Goal: Transaction & Acquisition: Purchase product/service

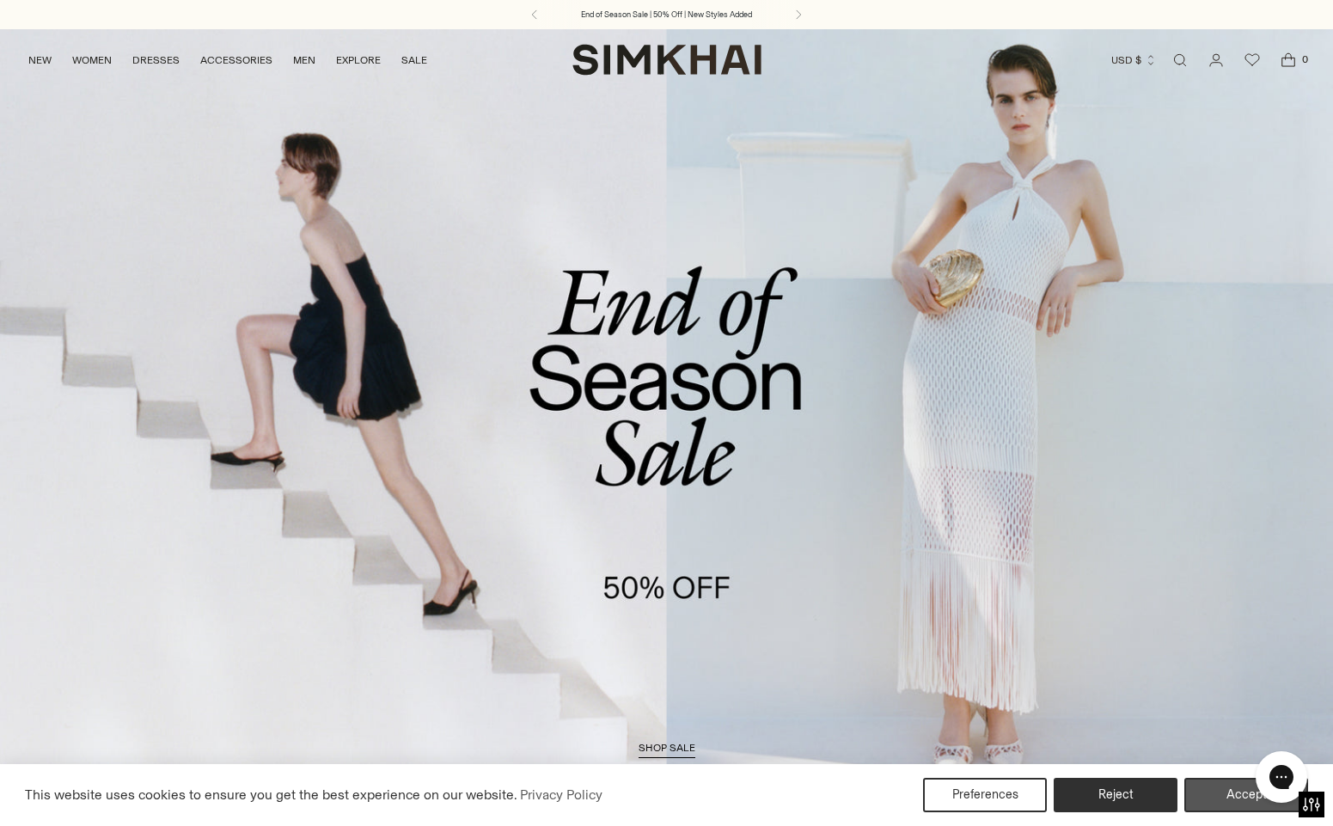
click at [1236, 794] on button "Accept" at bounding box center [1246, 795] width 124 height 34
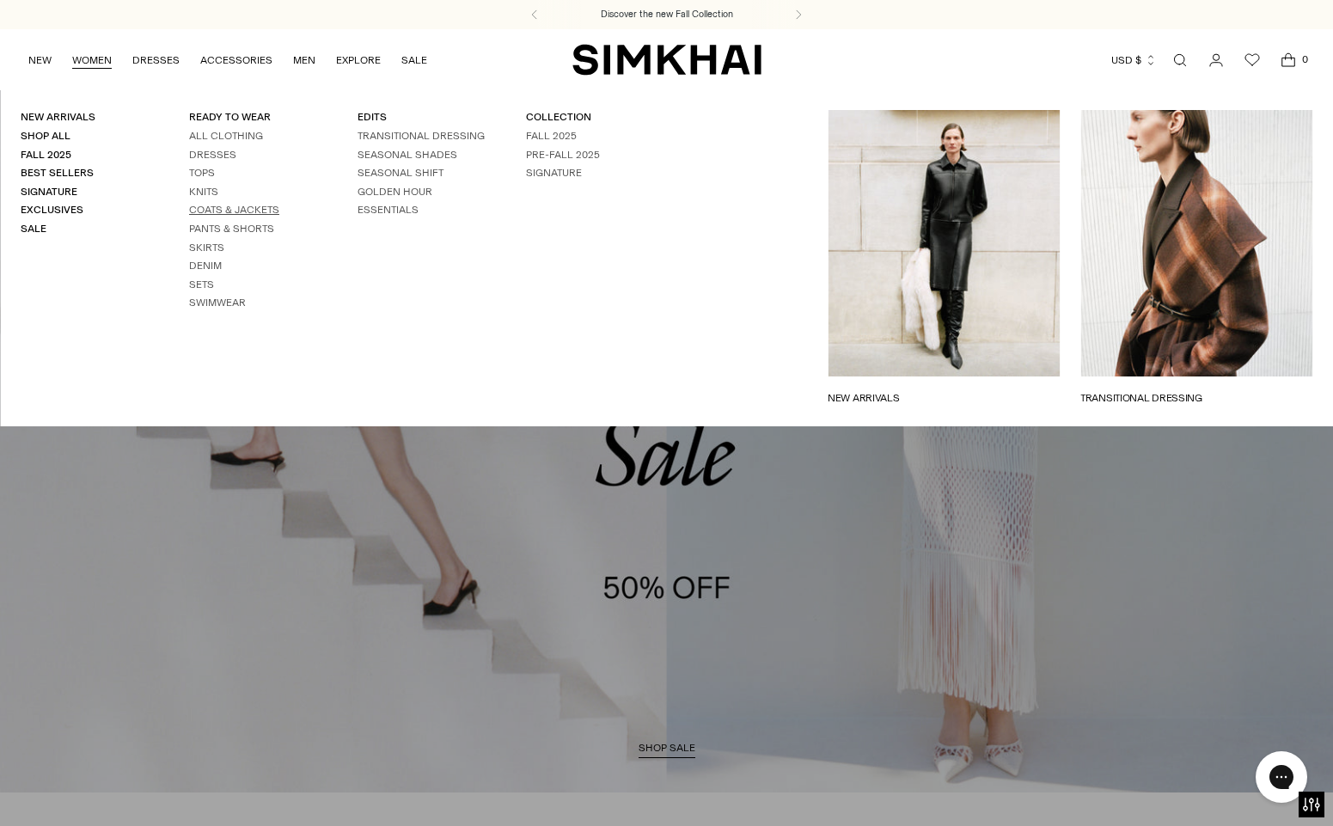
click at [205, 205] on link "Coats & Jackets" at bounding box center [234, 210] width 90 height 12
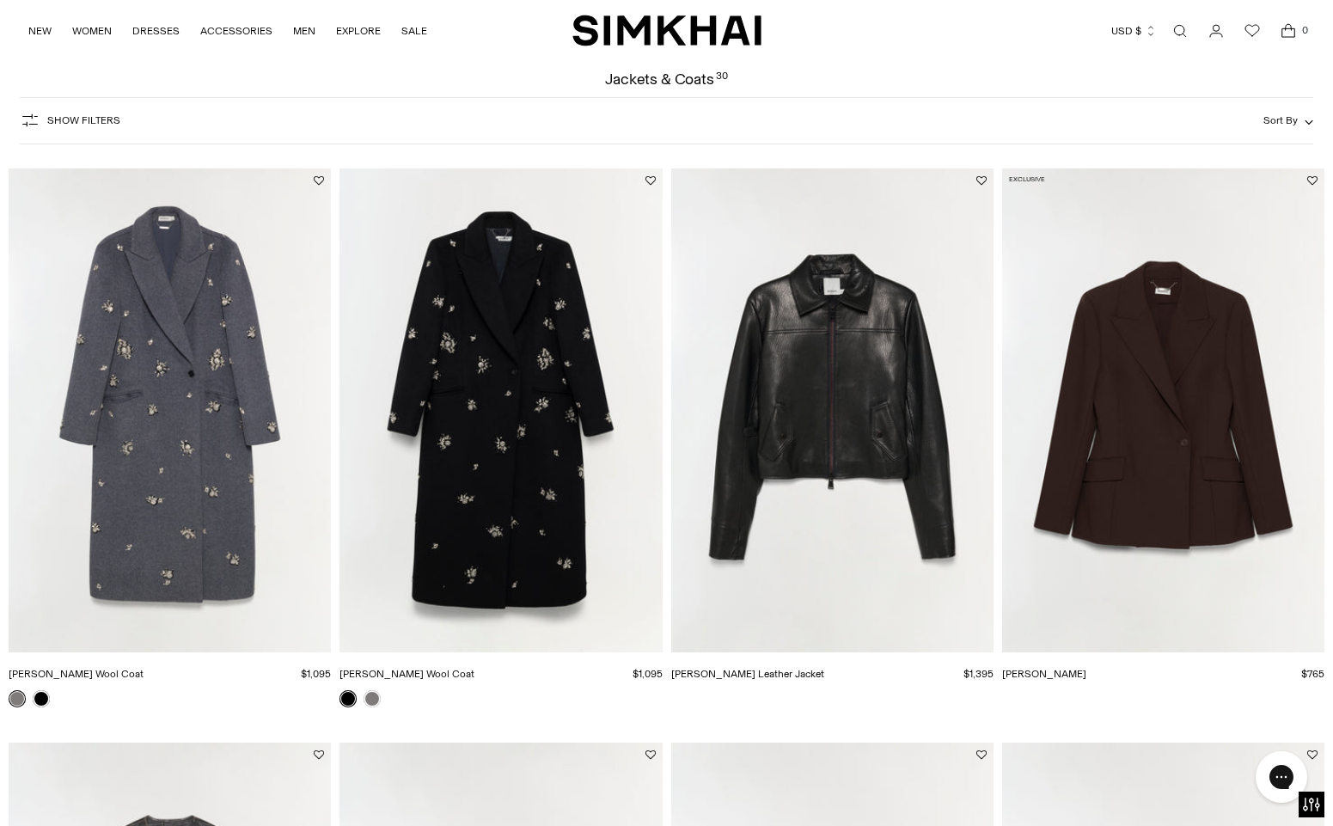
scroll to position [71, 0]
click at [0, 0] on img "Gianni Embellished Wool Coat" at bounding box center [0, 0] width 0 height 0
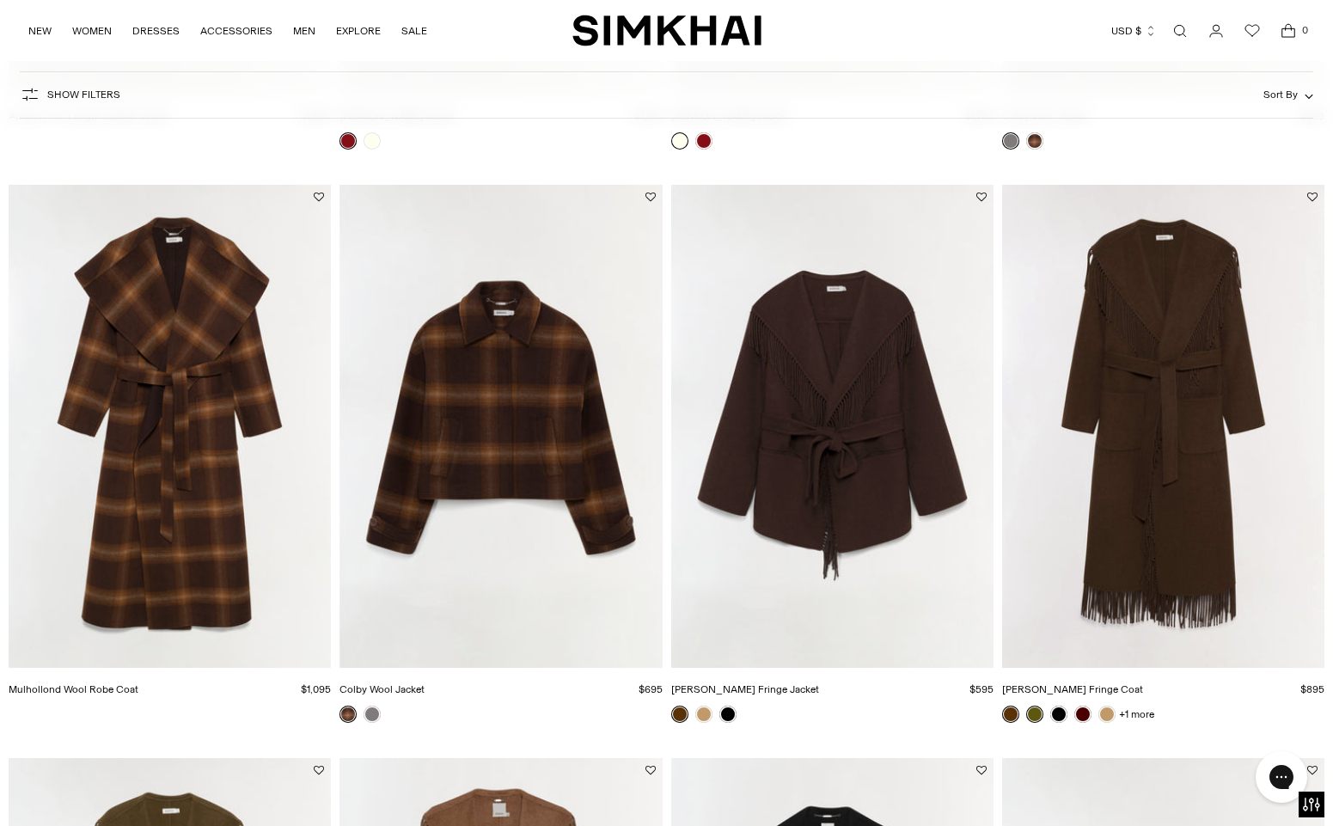
scroll to position [1210, 0]
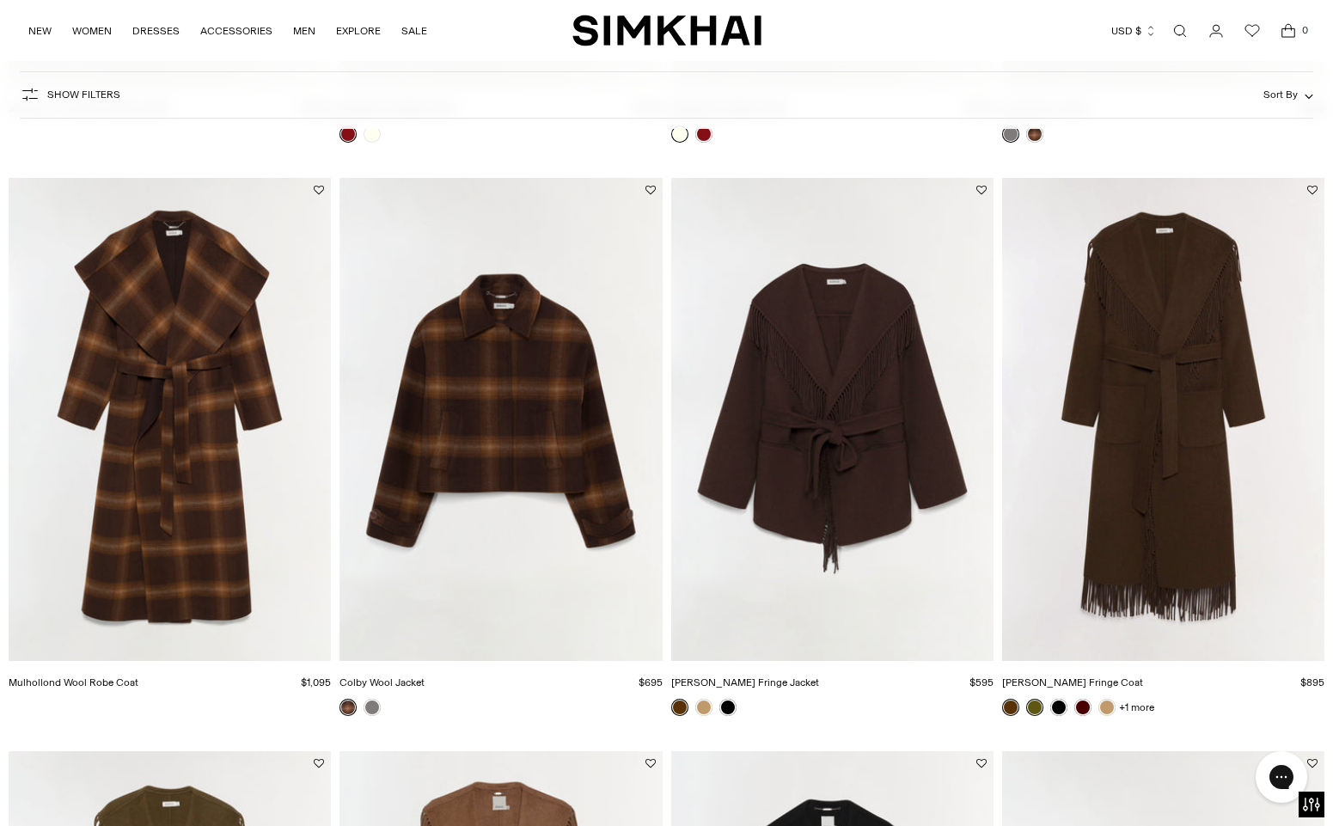
click at [0, 0] on img "Mulhollond Wool Robe Coat" at bounding box center [0, 0] width 0 height 0
click at [0, 0] on img "Carrie Fringe Coat" at bounding box center [0, 0] width 0 height 0
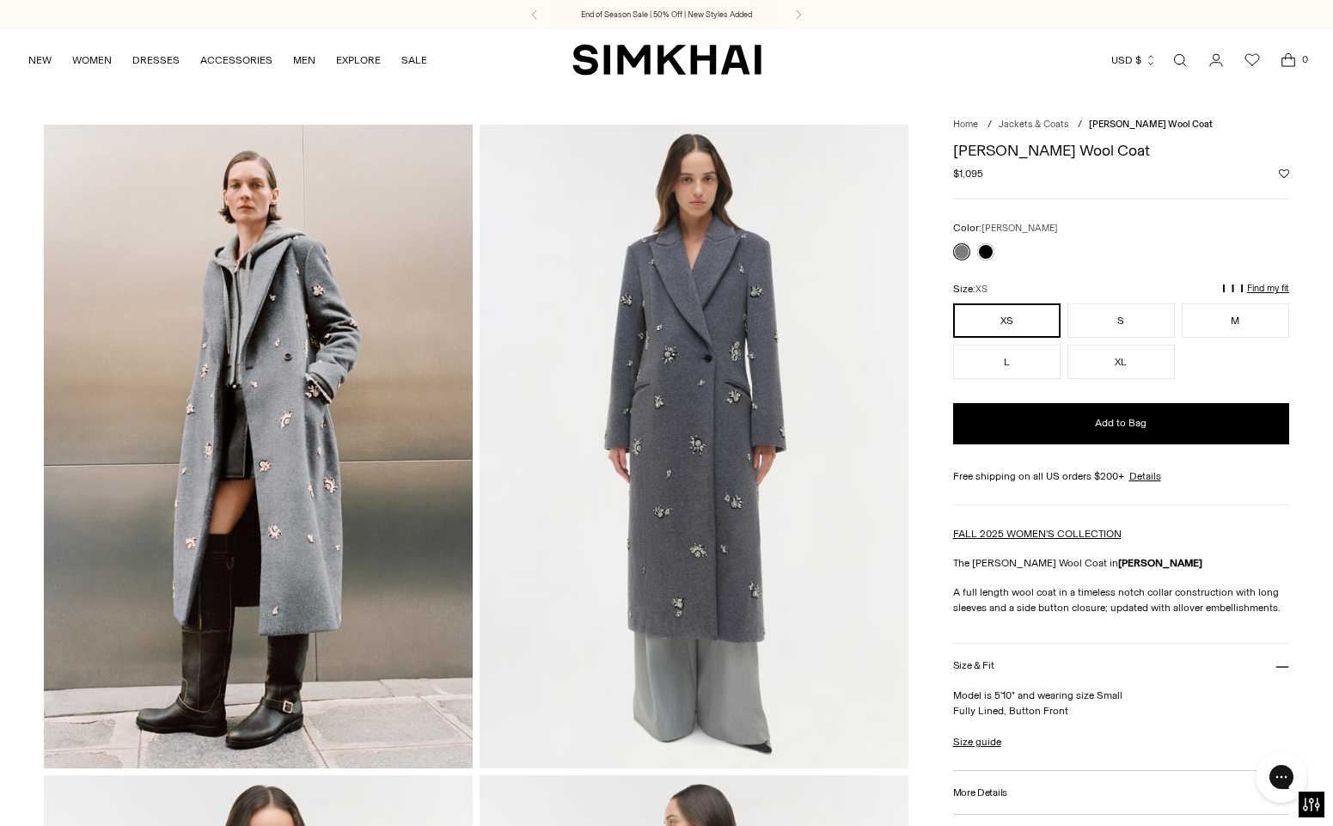
click at [672, 446] on img at bounding box center [694, 447] width 429 height 644
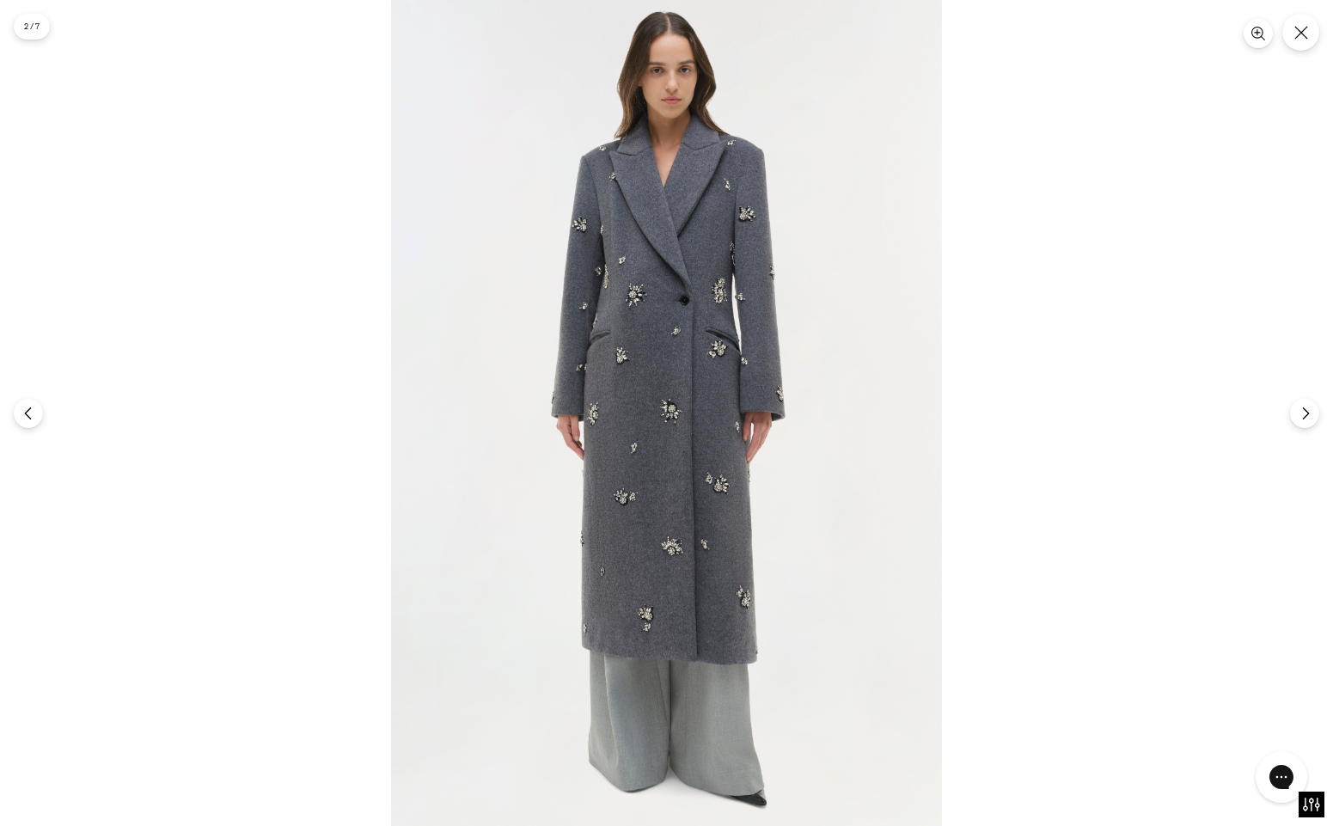
click at [666, 443] on img at bounding box center [666, 413] width 551 height 826
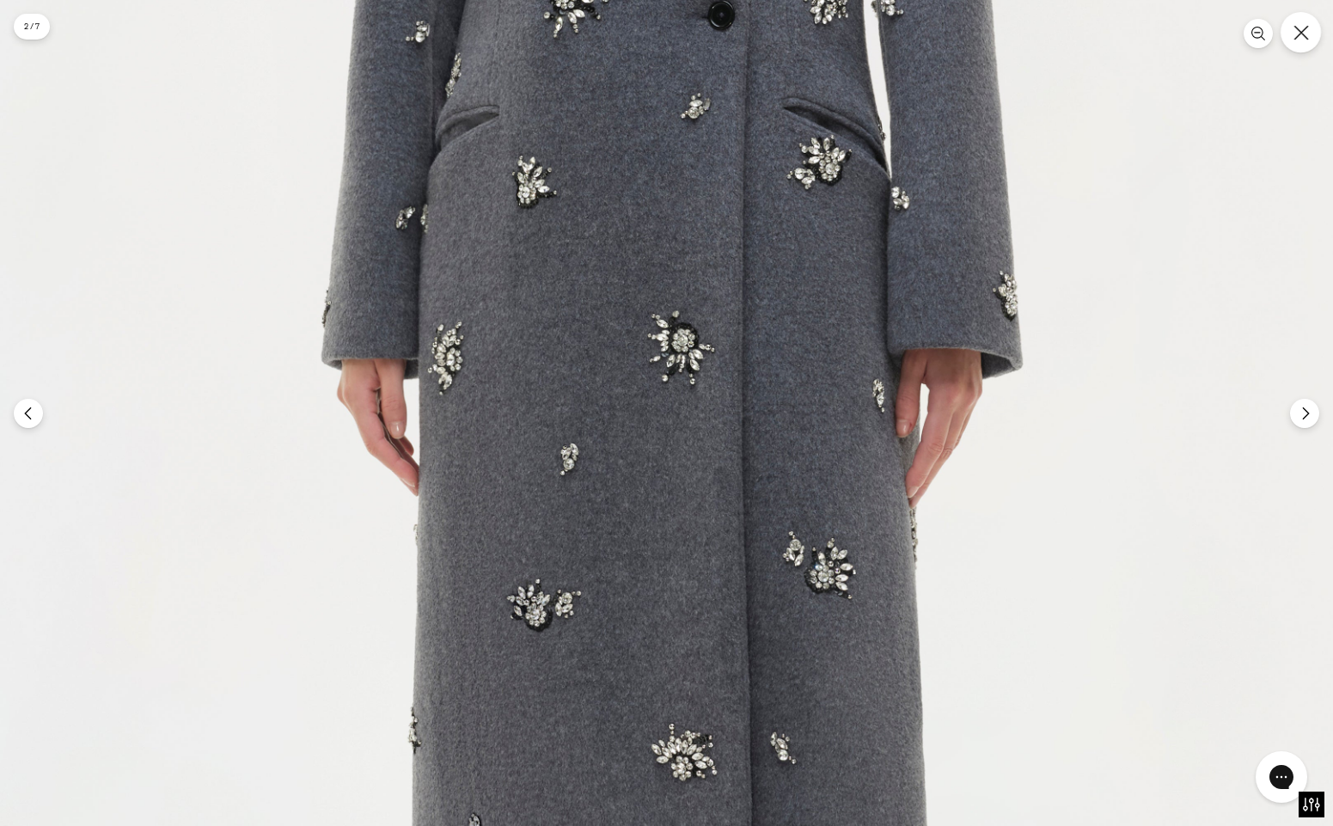
click at [1309, 30] on button "Close" at bounding box center [1301, 32] width 40 height 40
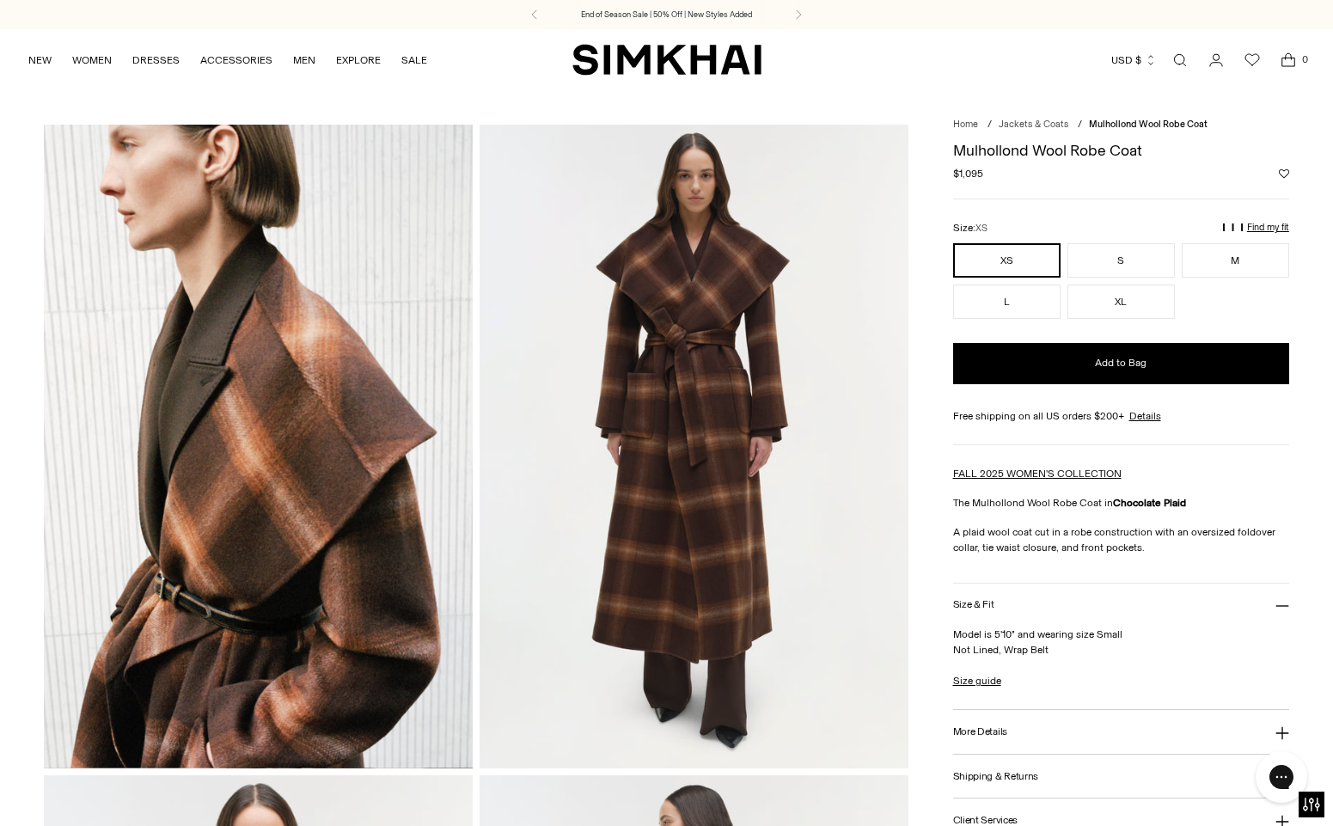
scroll to position [8, 0]
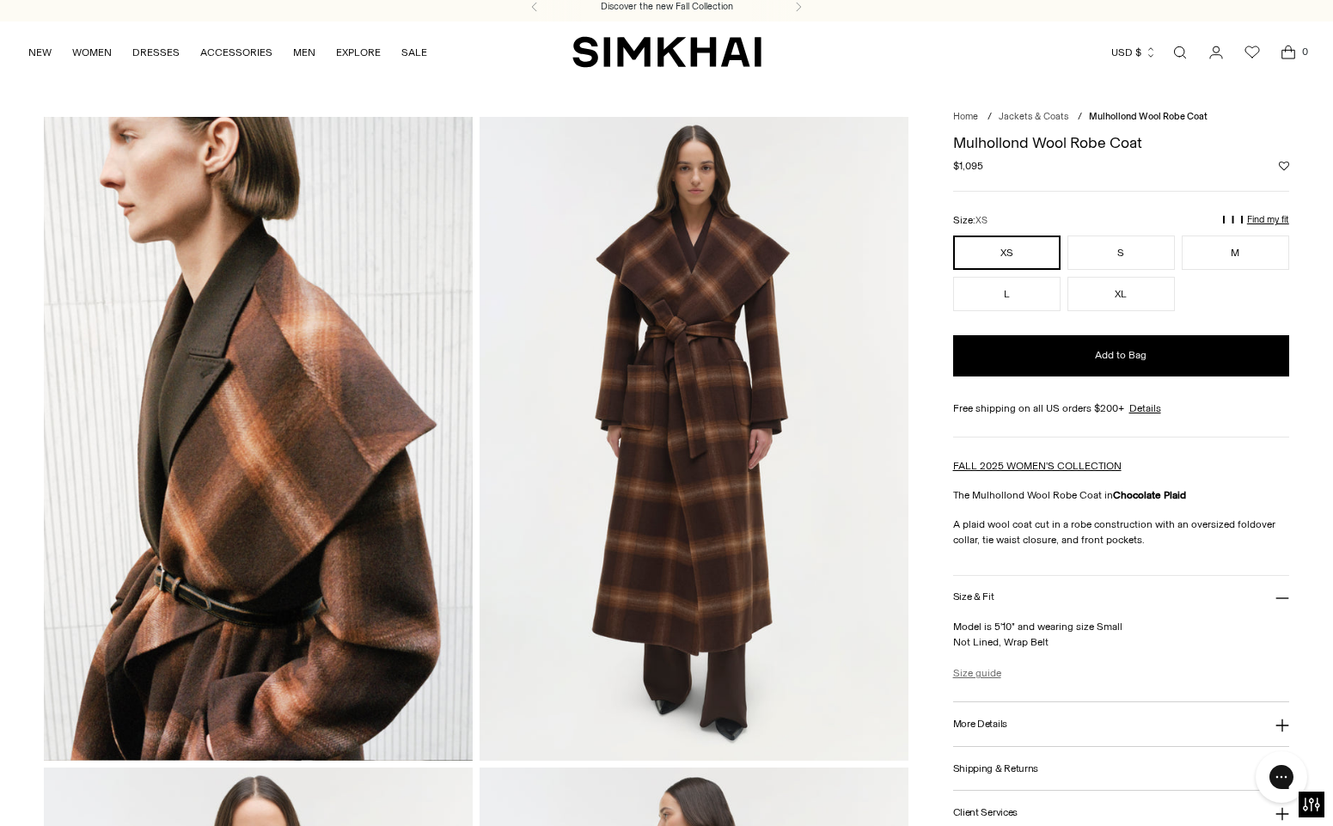
click at [964, 669] on link "Size guide" at bounding box center [977, 672] width 48 height 15
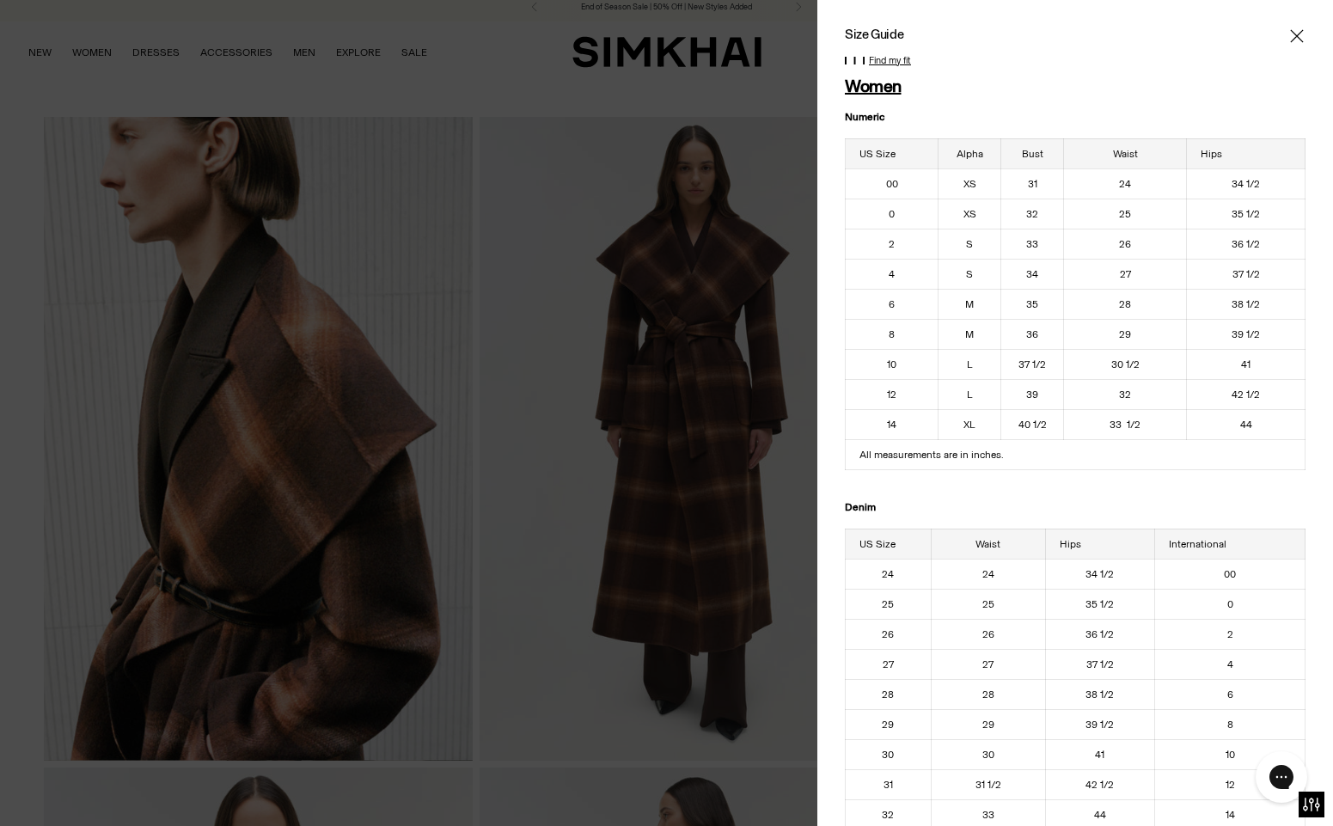
click at [1291, 32] on icon "Close" at bounding box center [1297, 36] width 14 height 17
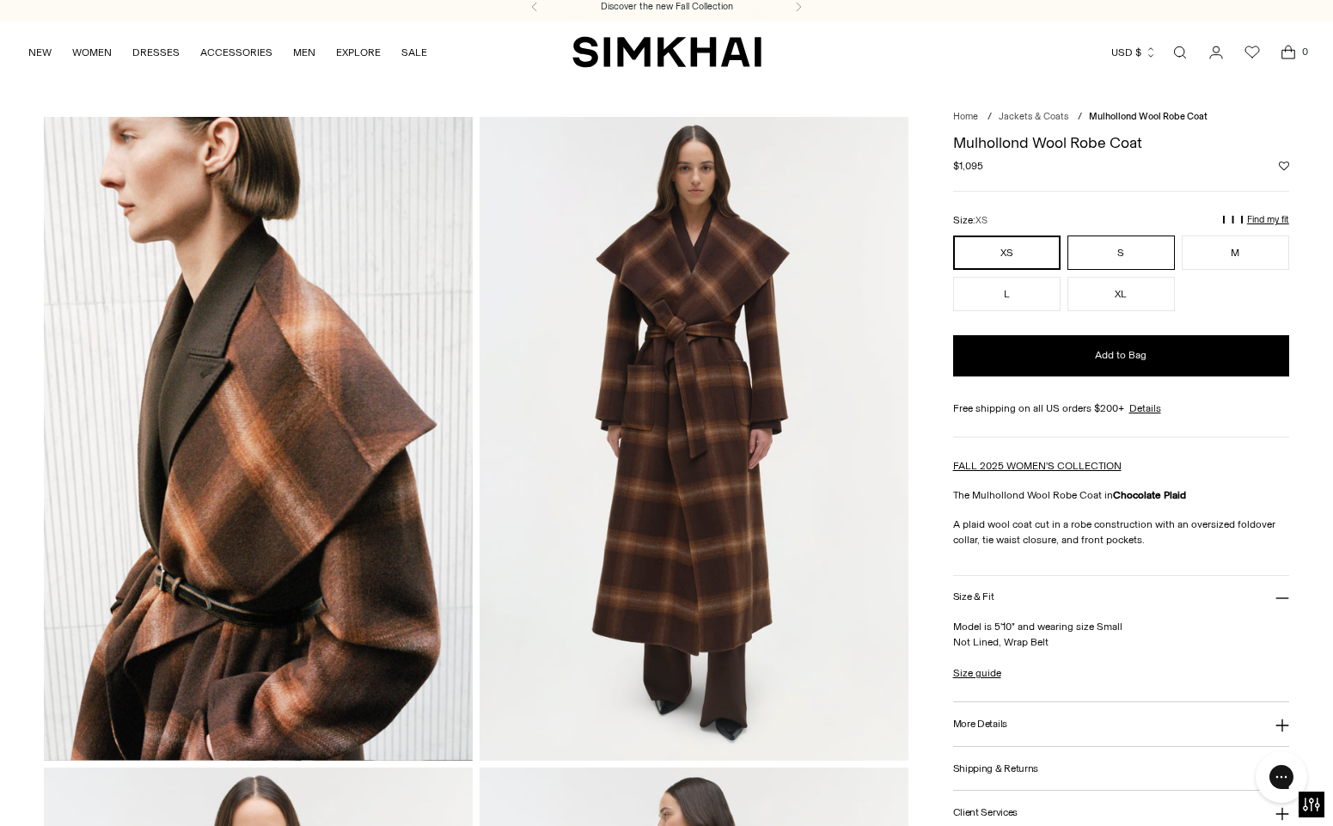
click at [1140, 241] on button "S" at bounding box center [1120, 253] width 107 height 34
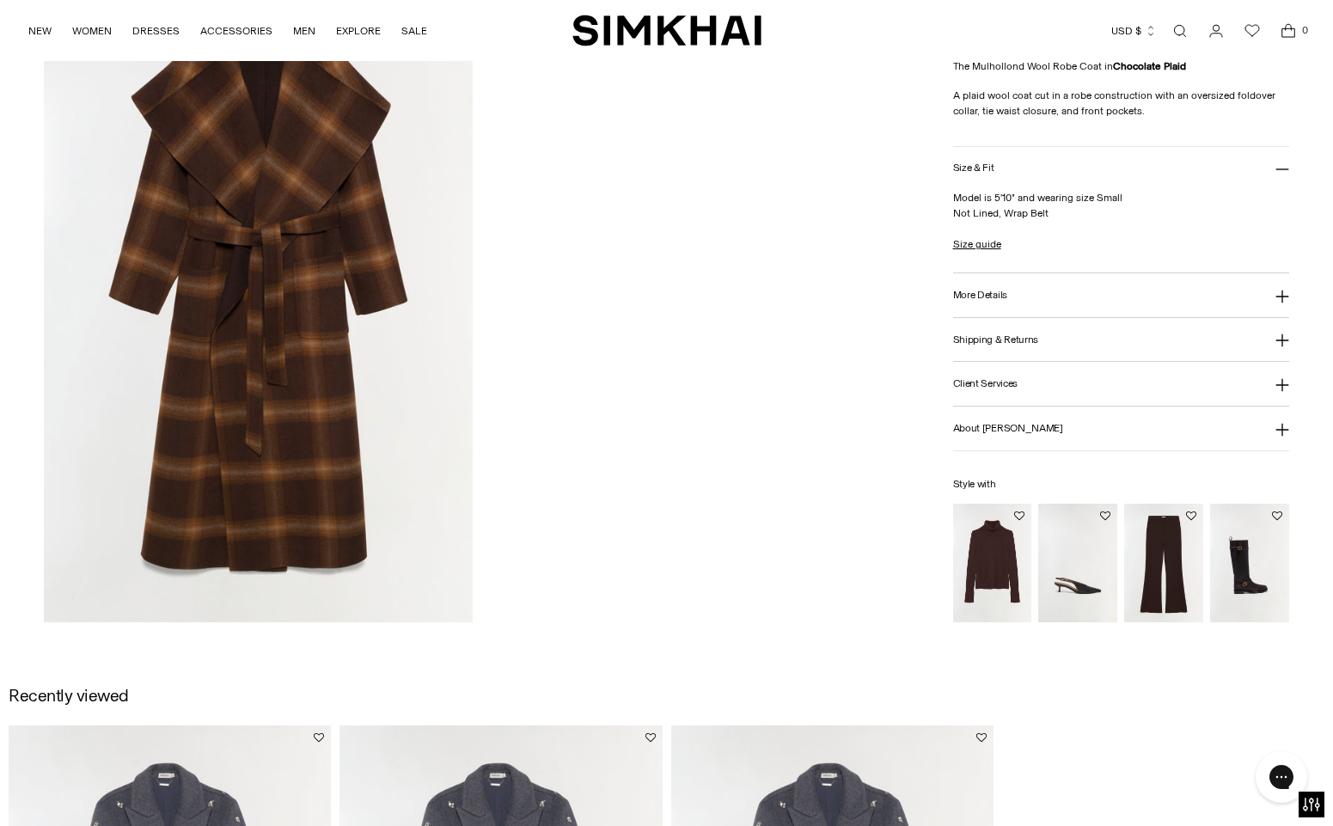
scroll to position [2099, 0]
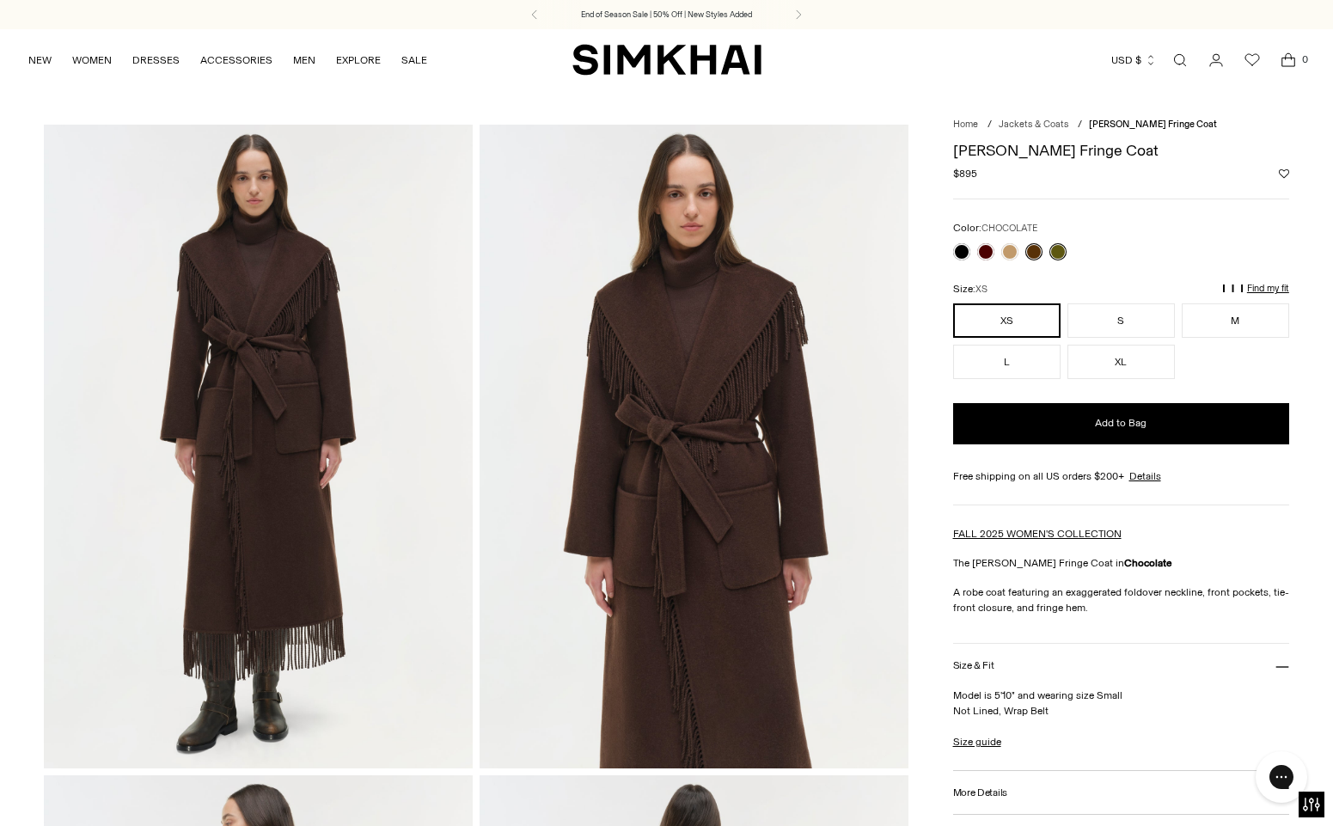
click at [1059, 250] on link at bounding box center [1057, 251] width 17 height 17
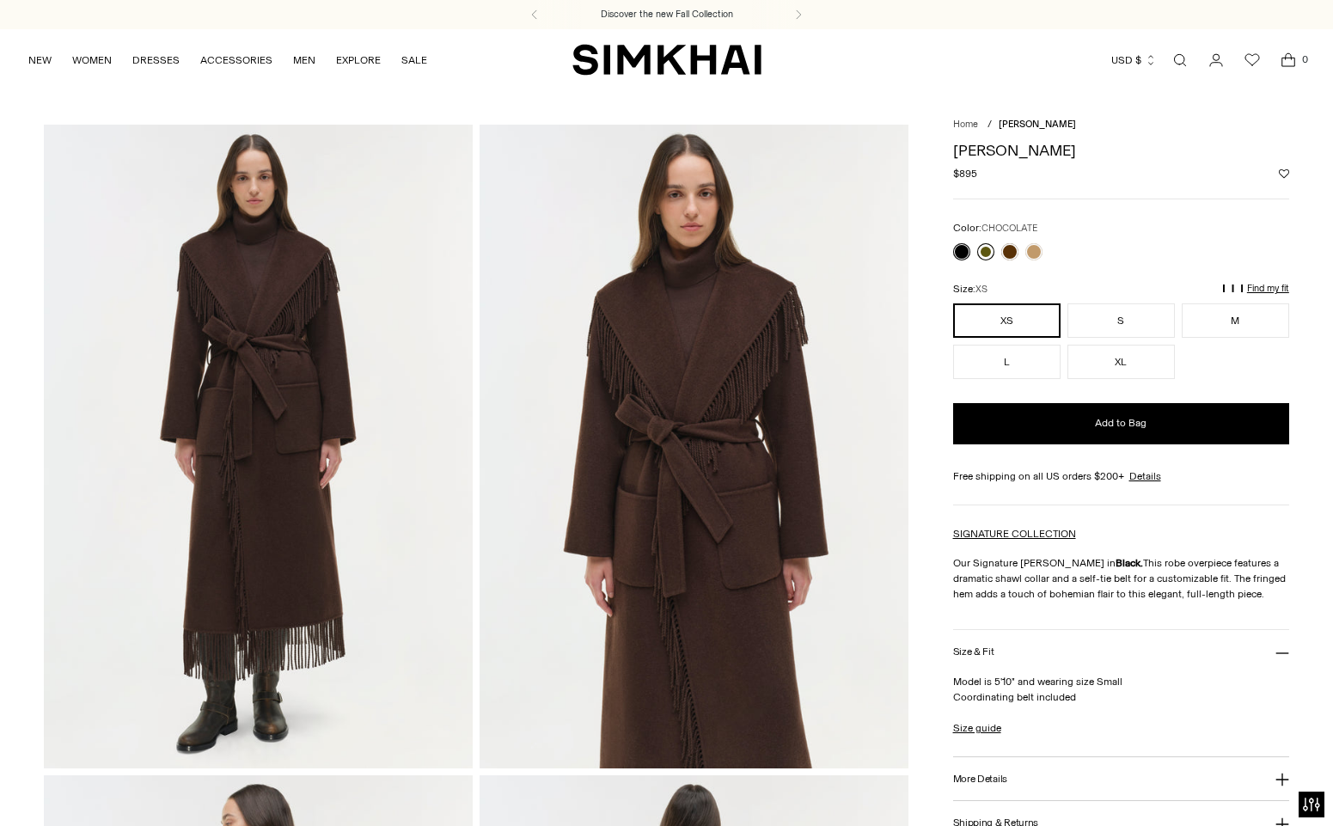
click at [987, 249] on link at bounding box center [985, 251] width 17 height 17
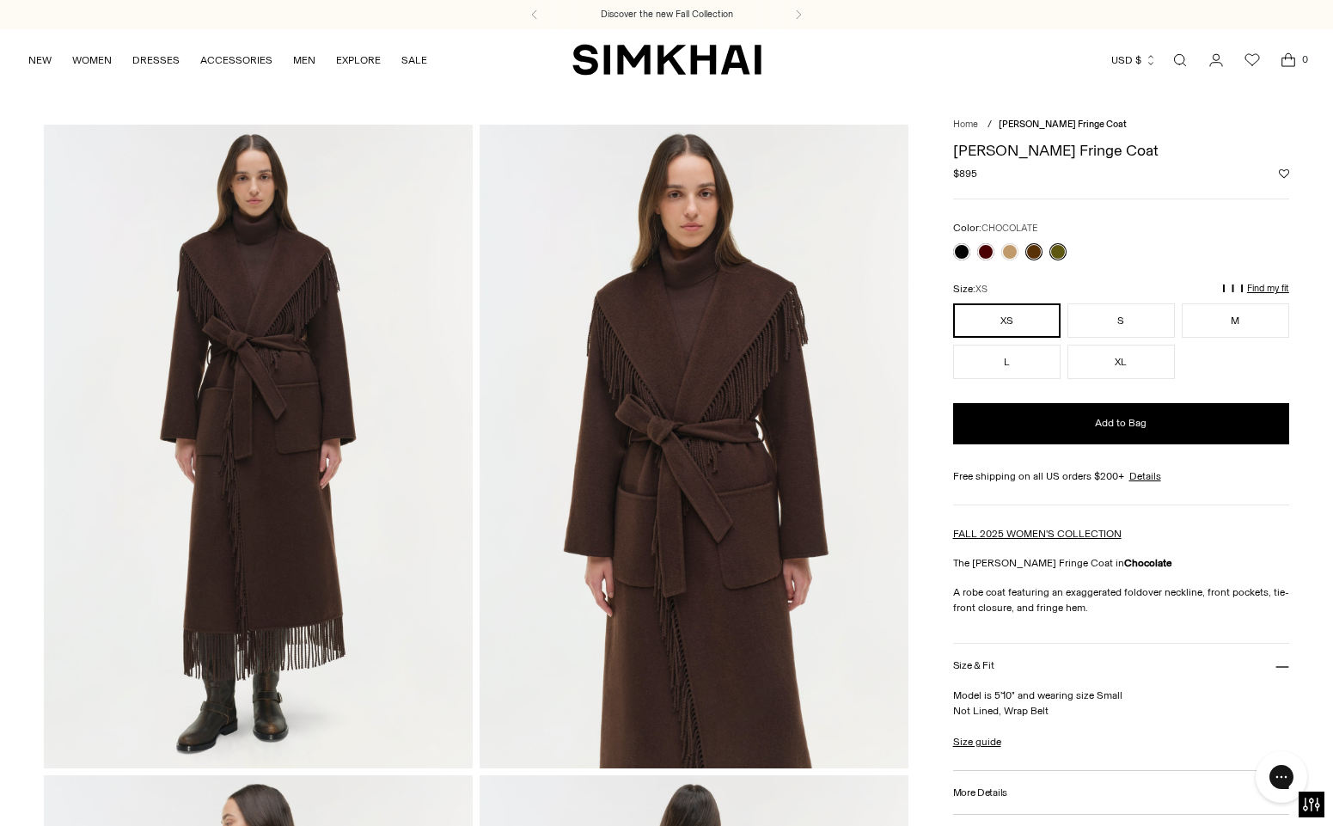
click at [1061, 252] on link at bounding box center [1057, 251] width 17 height 17
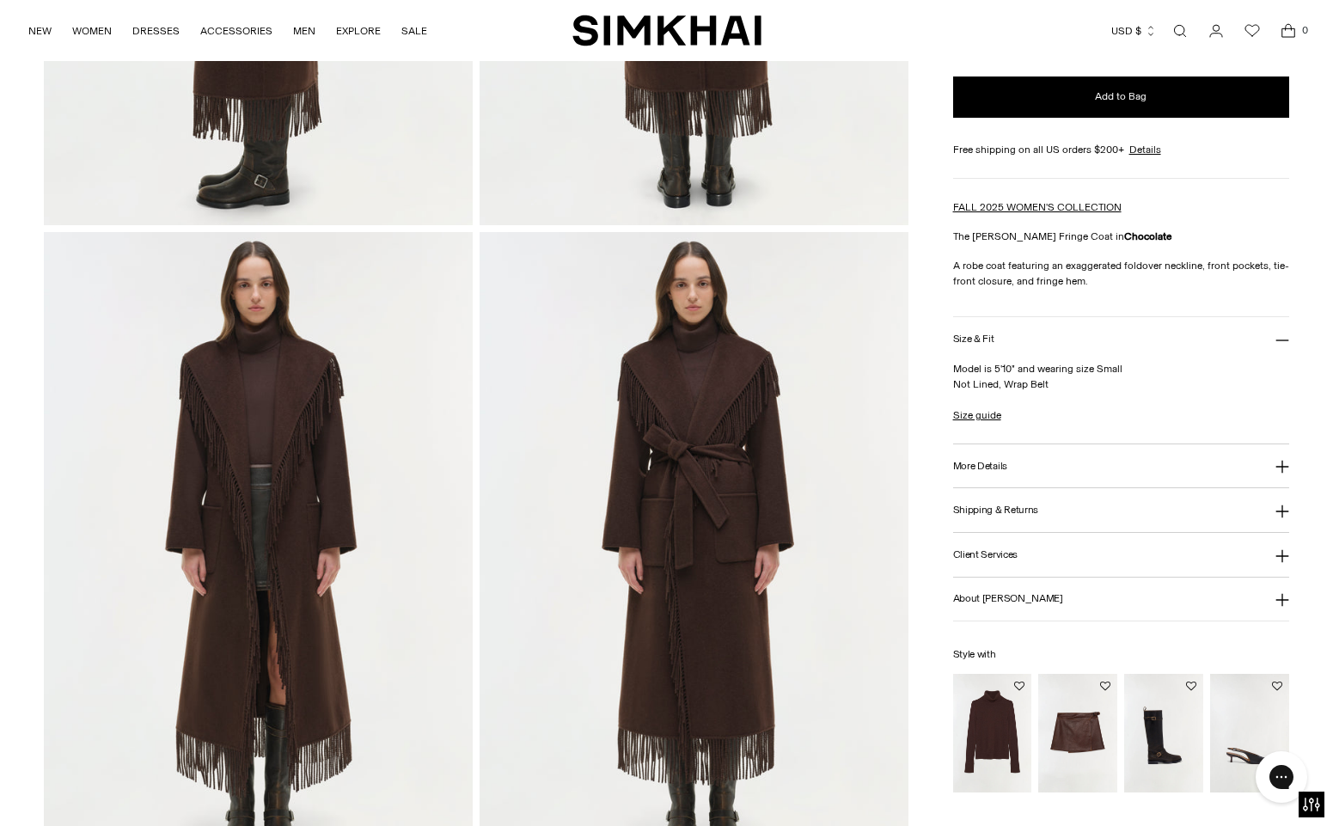
scroll to position [1257, 0]
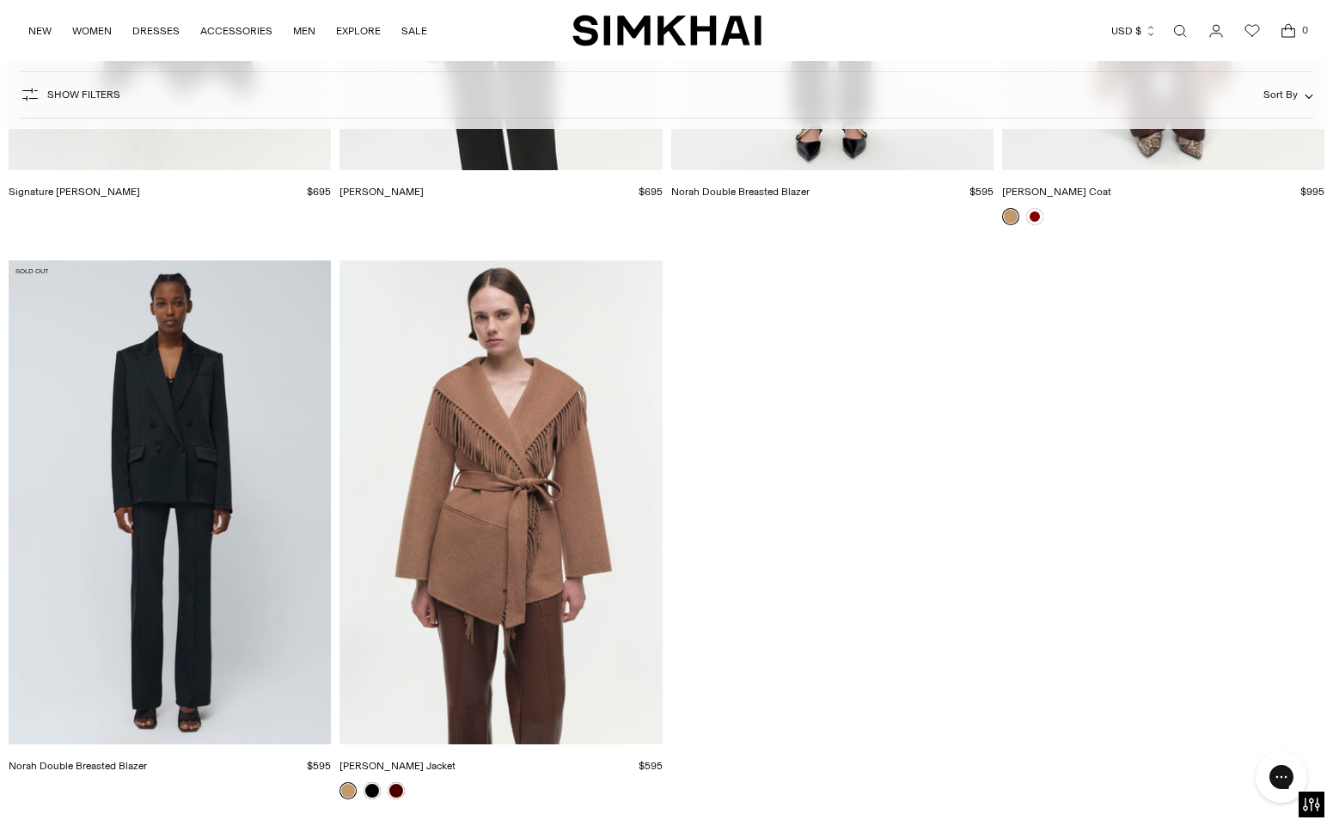
scroll to position [3998, 0]
